Goal: Transaction & Acquisition: Download file/media

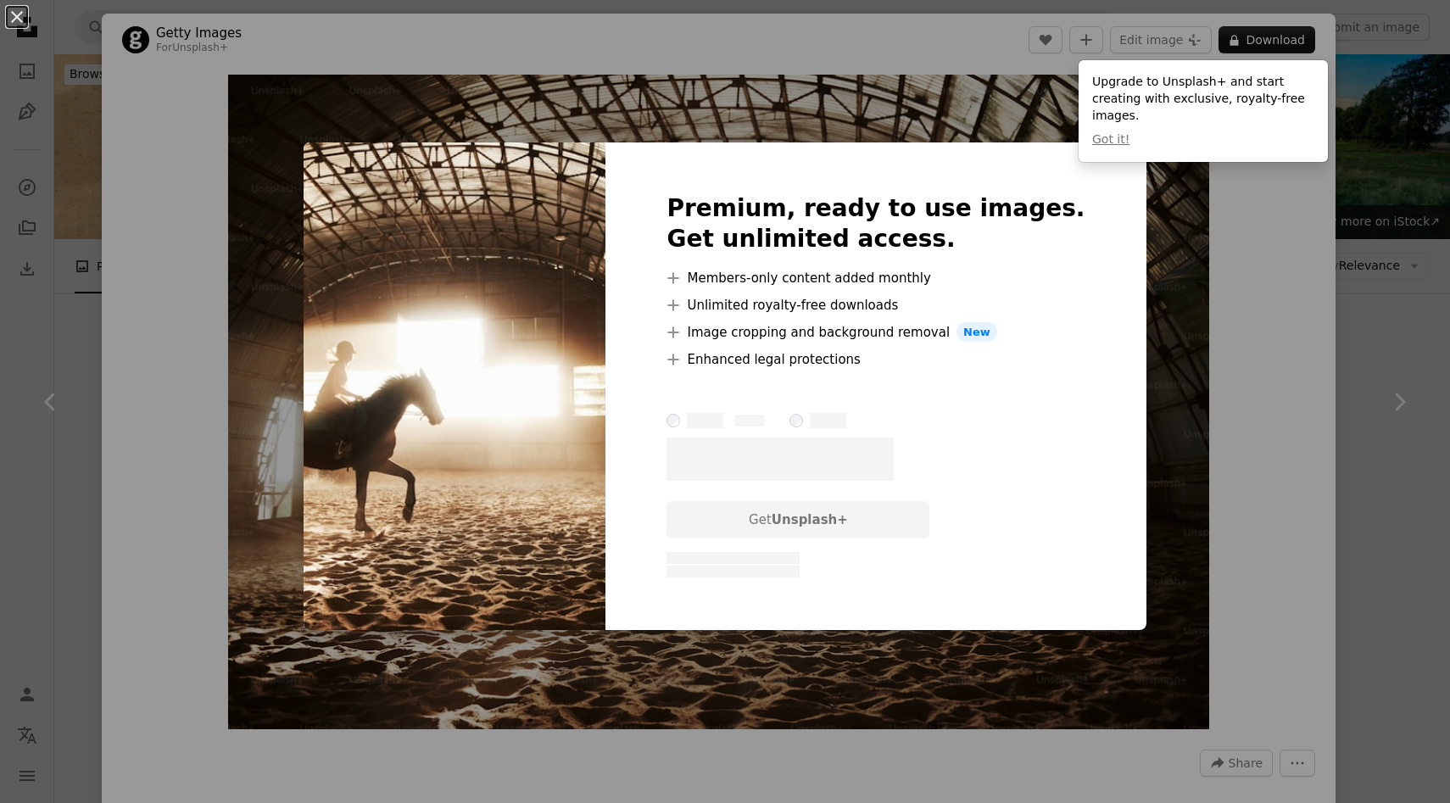
scroll to position [25166, 0]
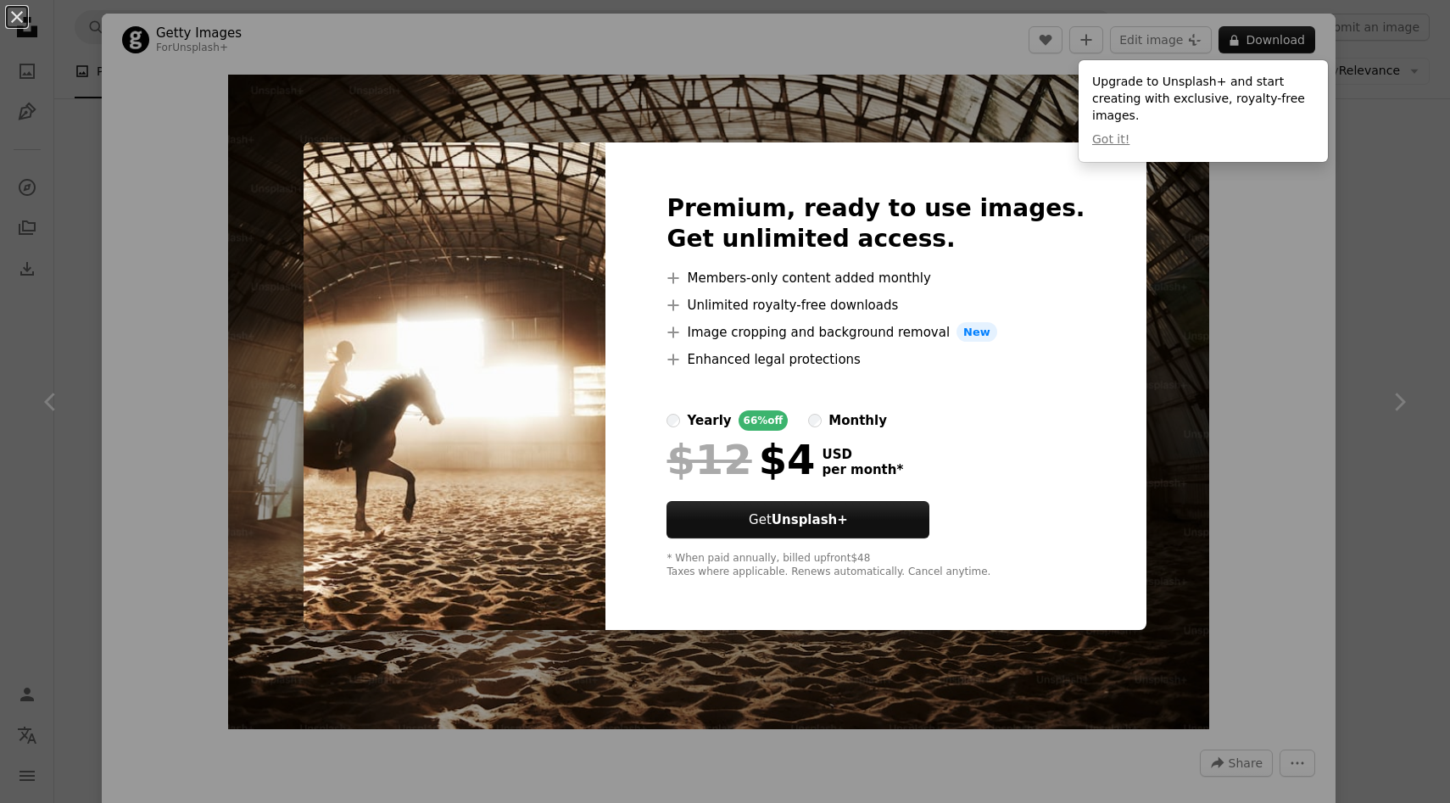
click at [371, 377] on img at bounding box center [455, 386] width 302 height 489
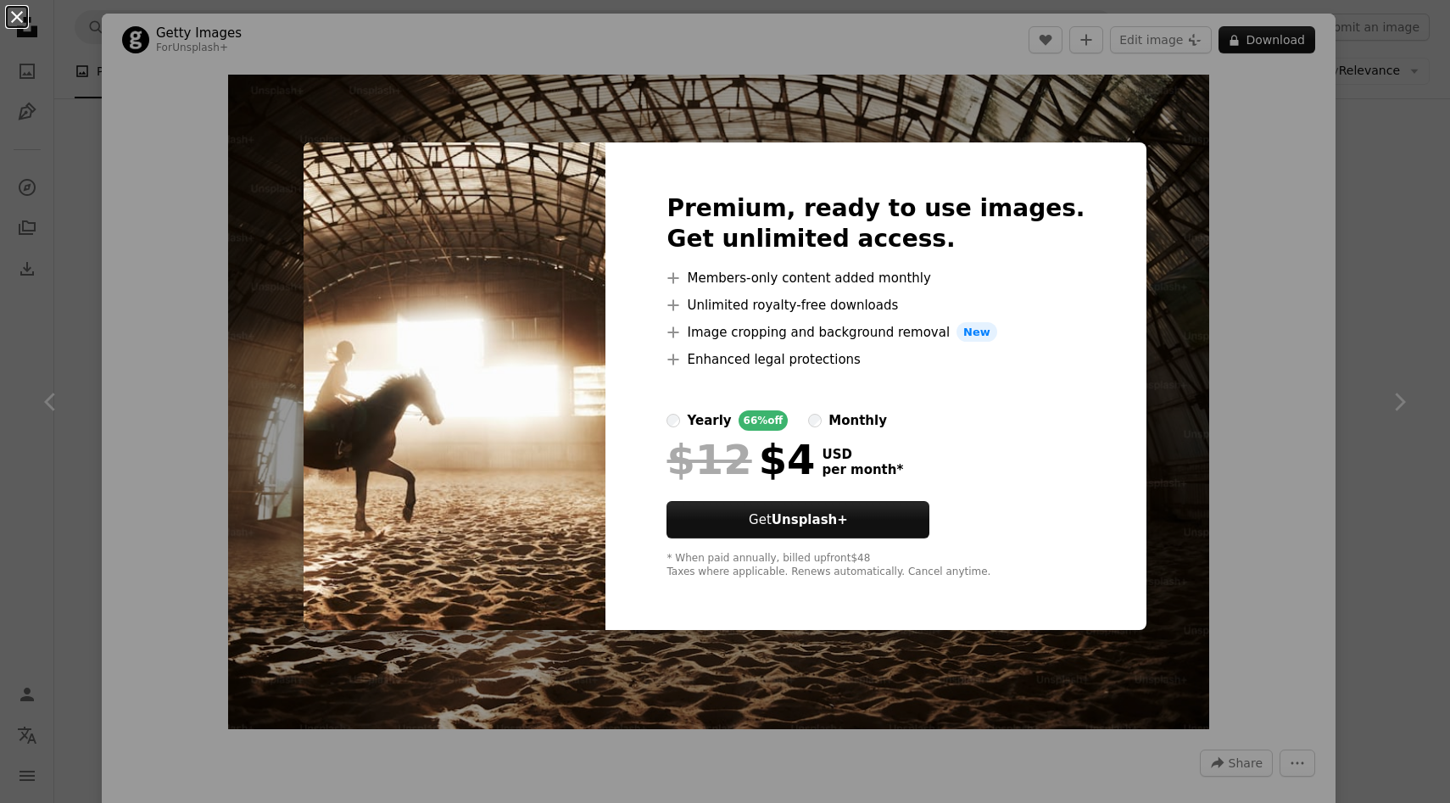
click at [17, 25] on button "An X shape" at bounding box center [17, 17] width 20 height 20
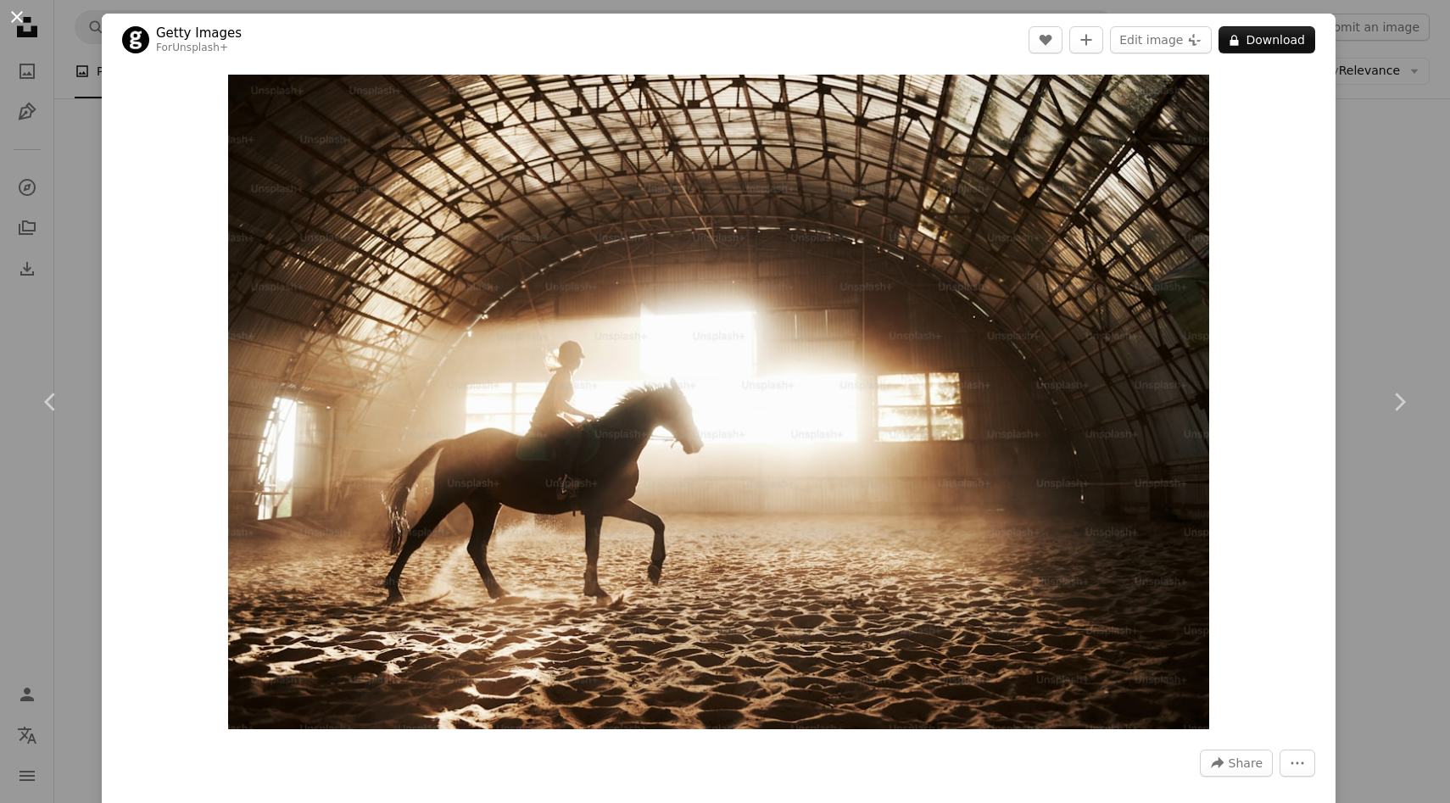
click at [17, 19] on button "An X shape" at bounding box center [17, 17] width 20 height 20
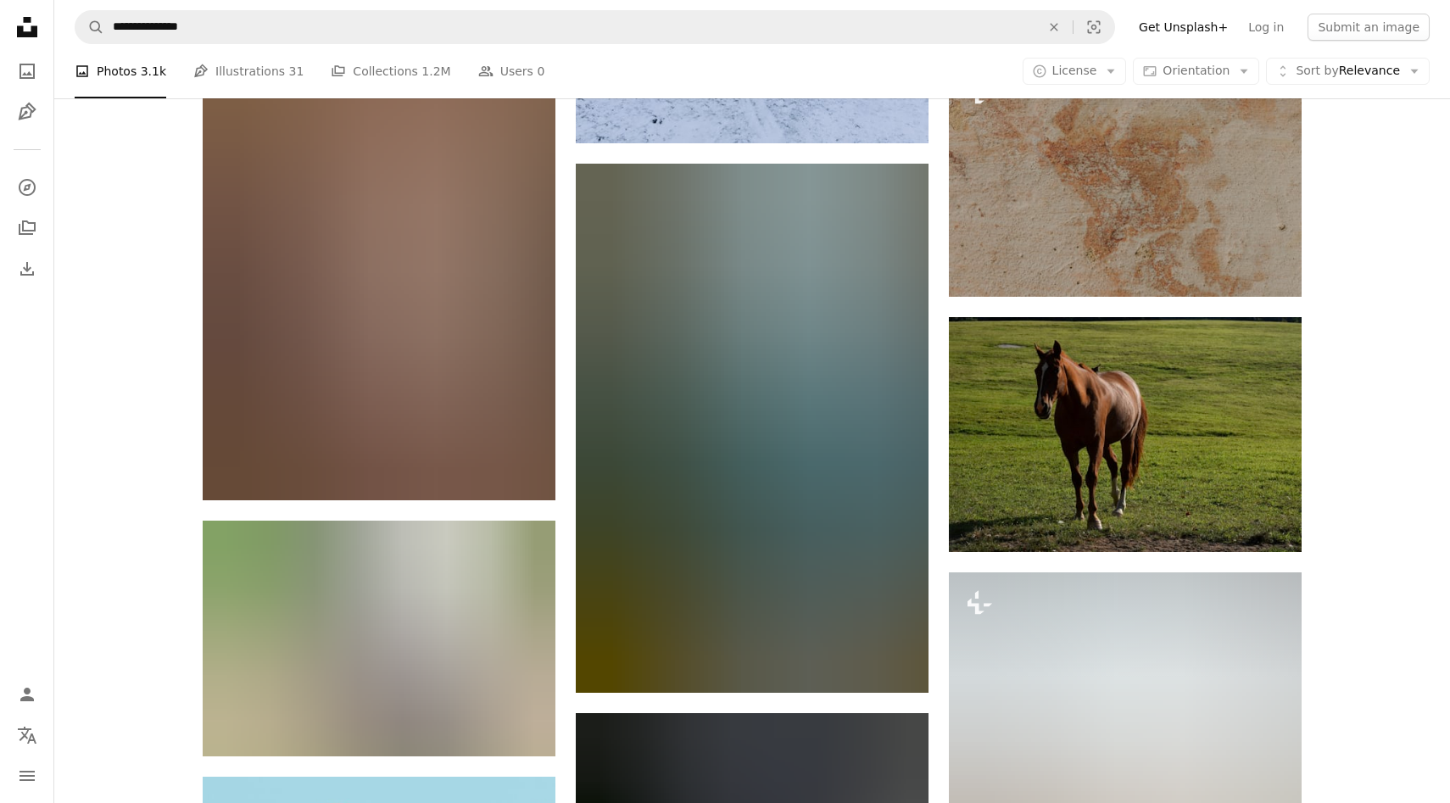
scroll to position [39707, 0]
